Goal: Transaction & Acquisition: Purchase product/service

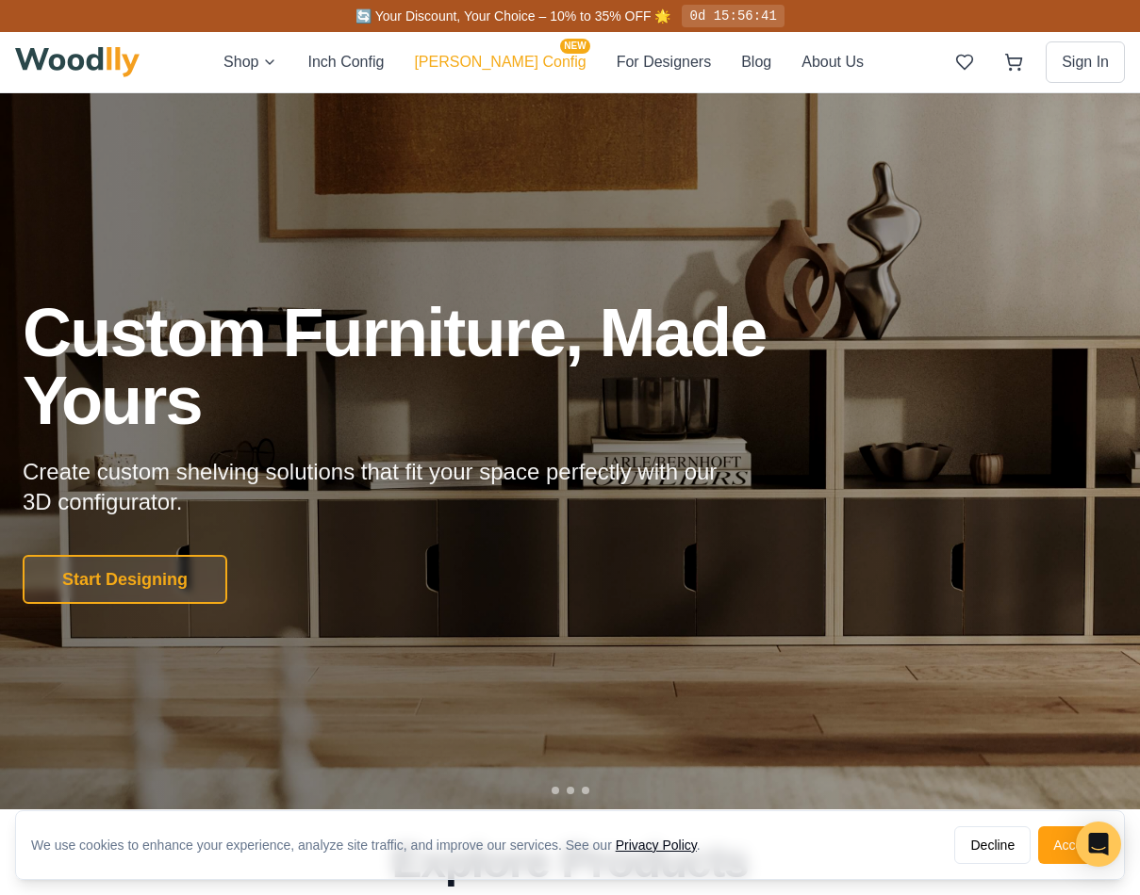
click at [515, 64] on button "[PERSON_NAME] Config NEW" at bounding box center [500, 62] width 172 height 25
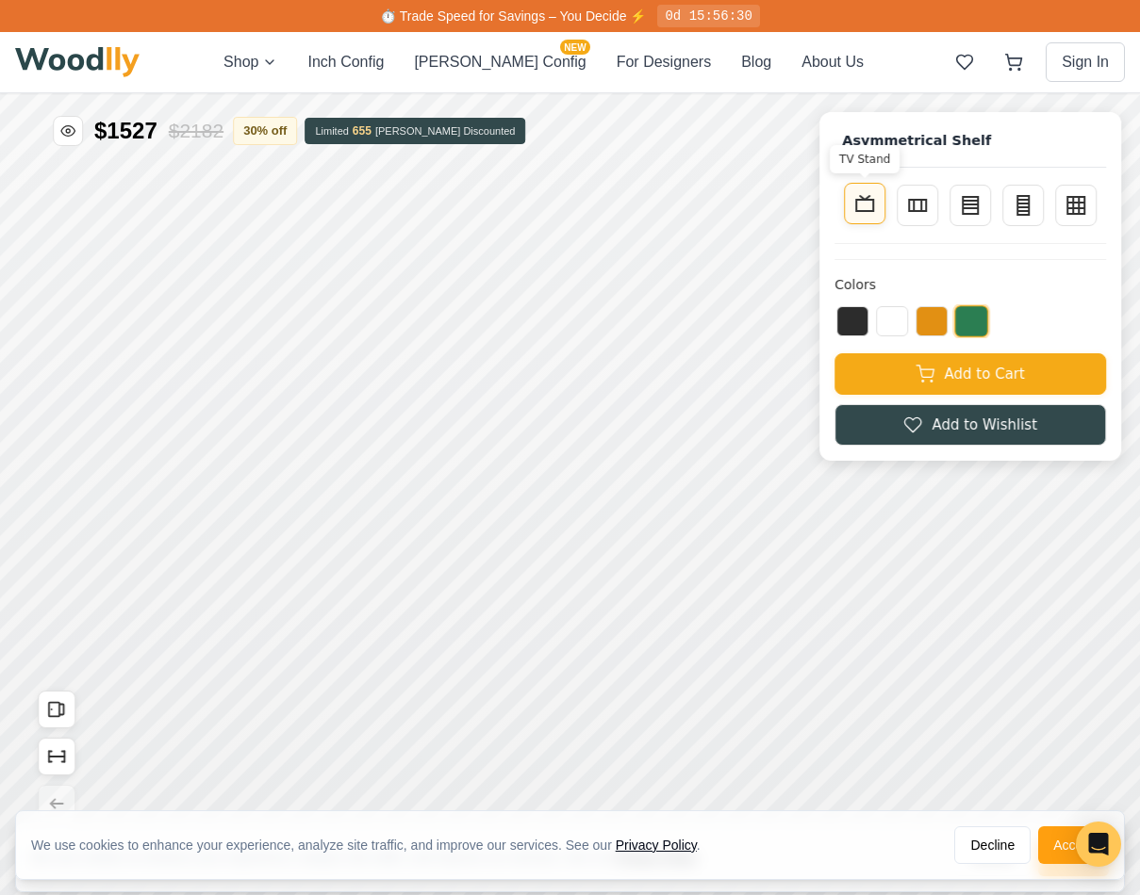
click at [849, 219] on button "TV Stand" at bounding box center [864, 203] width 41 height 41
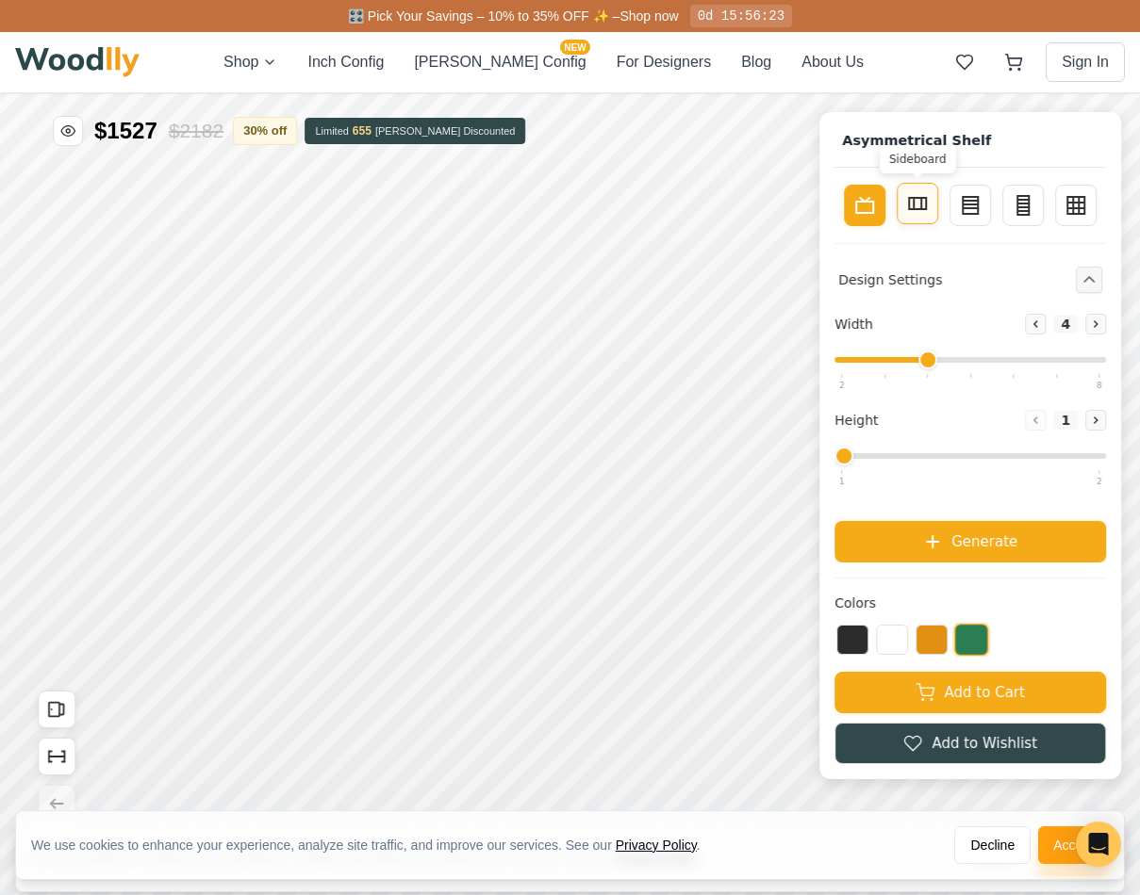
click at [910, 206] on icon at bounding box center [917, 203] width 23 height 23
type input "2"
click at [977, 209] on rect at bounding box center [969, 203] width 15 height 17
type input "3"
type input "4"
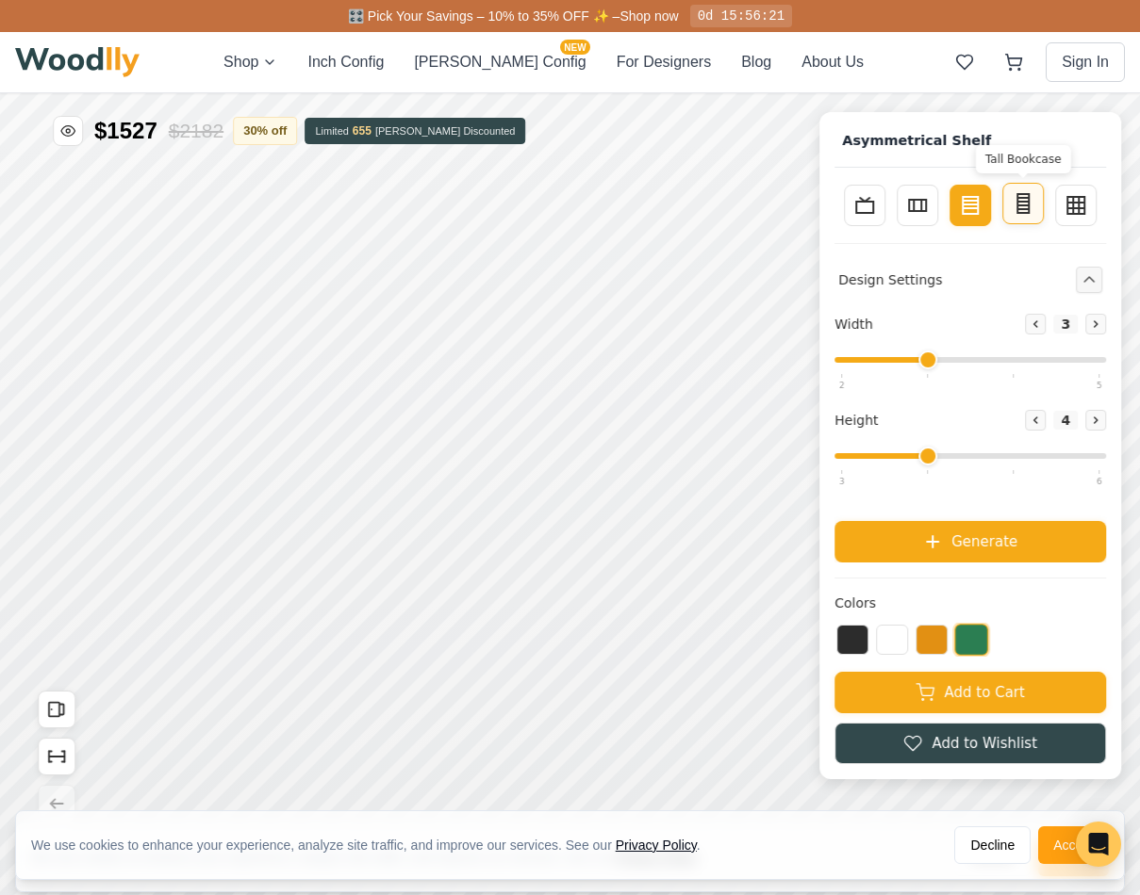
click at [1018, 205] on line at bounding box center [1022, 205] width 11 height 0
type input "2"
type input "5"
click at [1070, 205] on icon at bounding box center [1075, 203] width 23 height 23
type input "4"
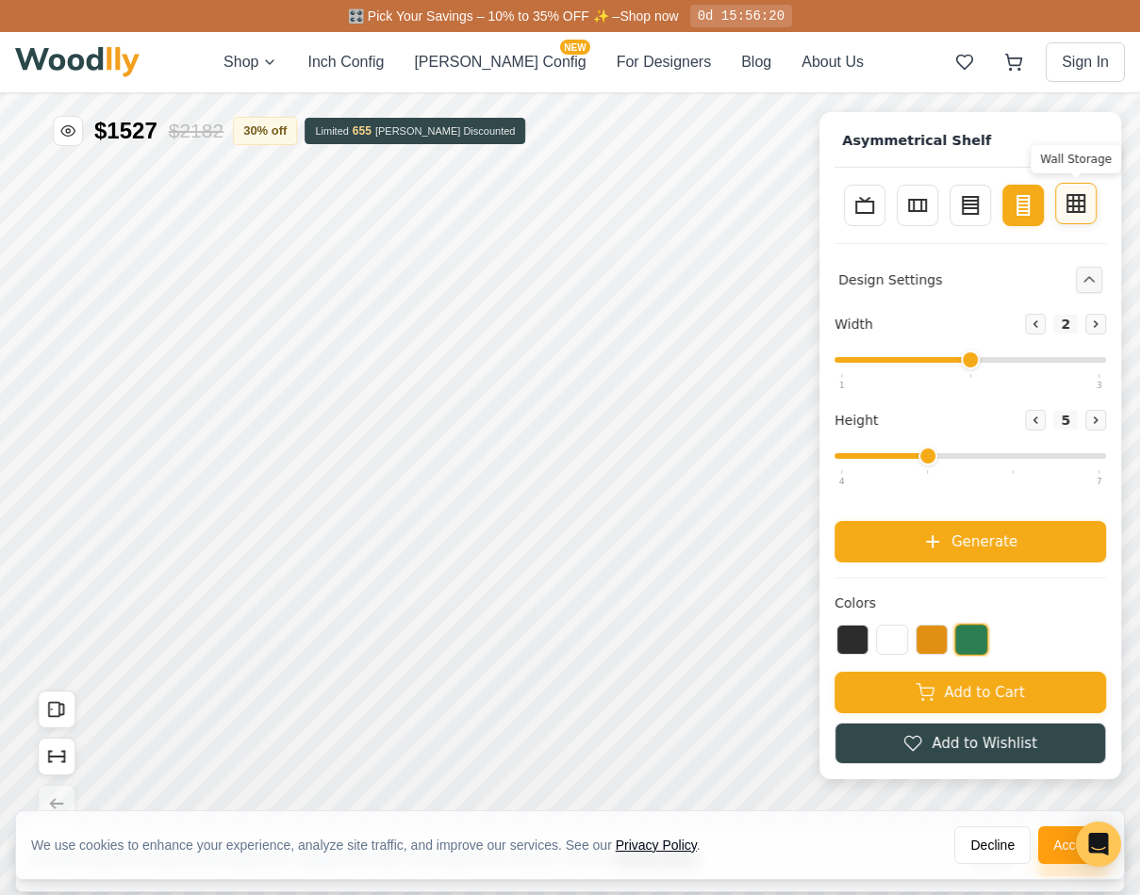
type input "3"
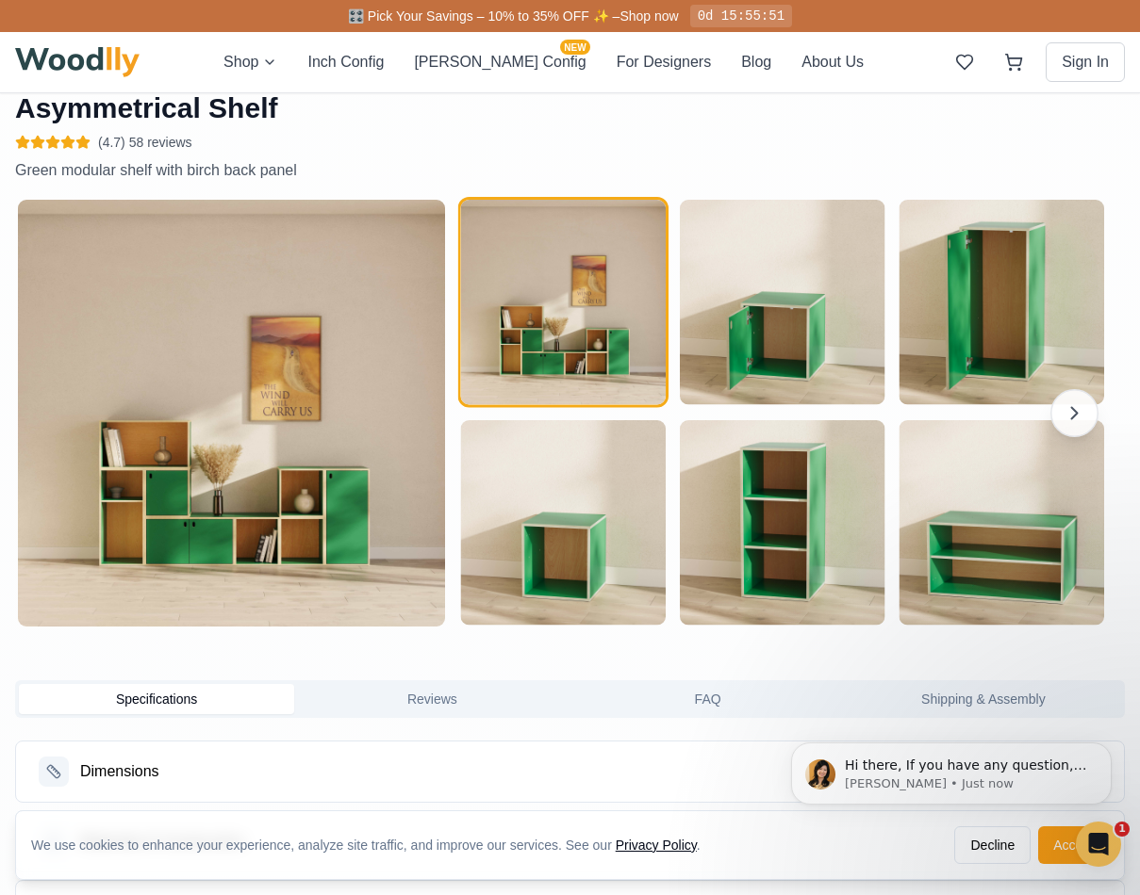
scroll to position [1593, 0]
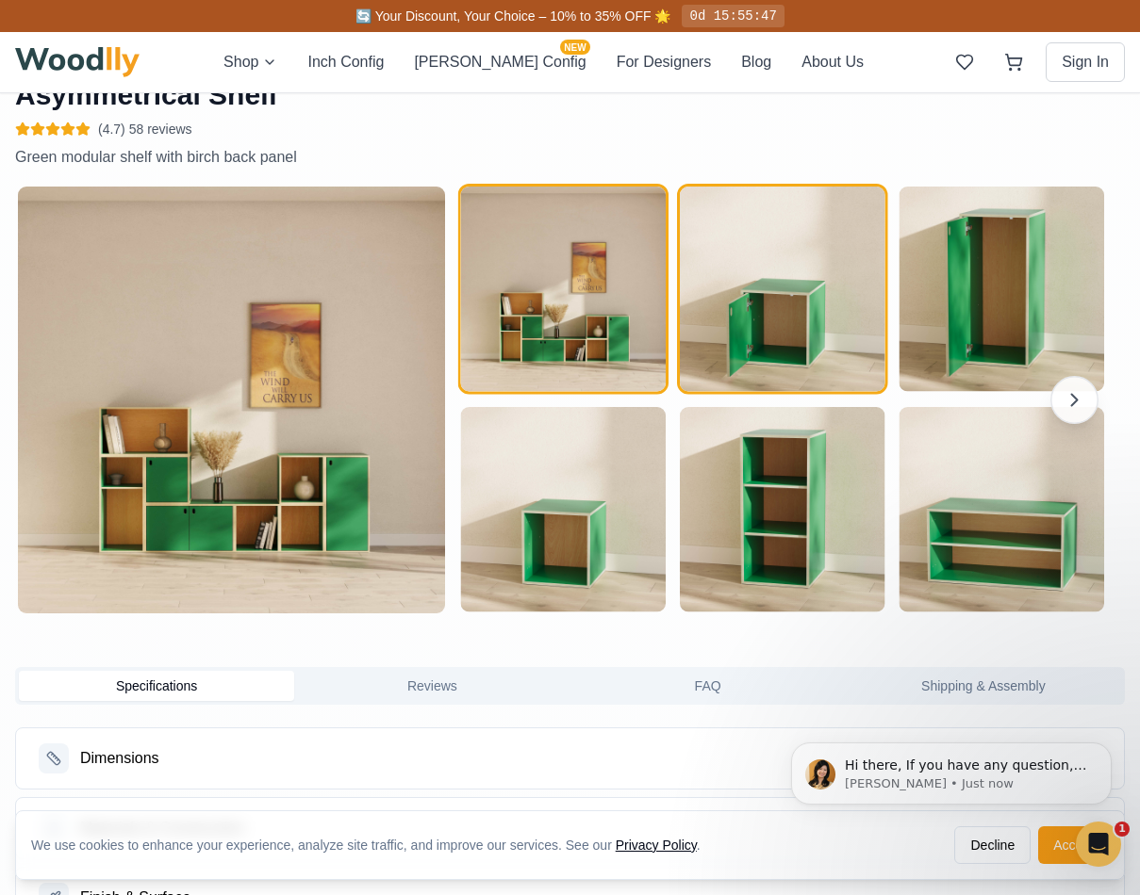
click at [806, 351] on img "button" at bounding box center [782, 289] width 205 height 205
